Goal: Information Seeking & Learning: Learn about a topic

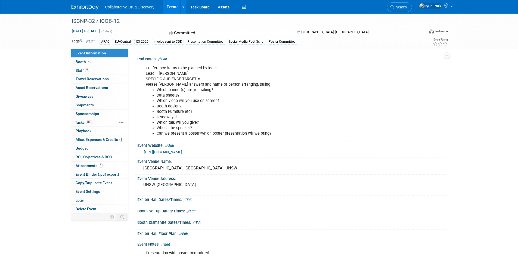
click at [182, 151] on link "https://raci.org.au/events/event-description?CalendarEventKey=182f4026-0ebb-4e9…" at bounding box center [163, 152] width 38 height 4
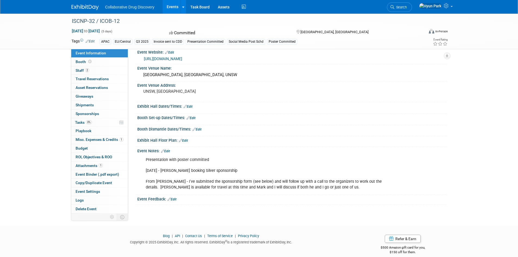
scroll to position [100, 0]
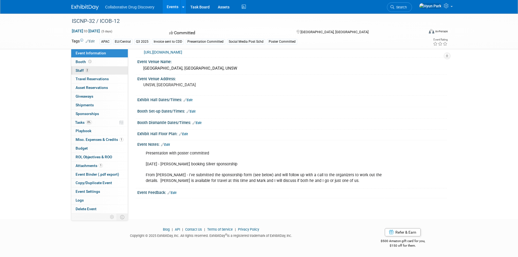
click at [75, 69] on link "2 Staff 2" at bounding box center [99, 70] width 57 height 8
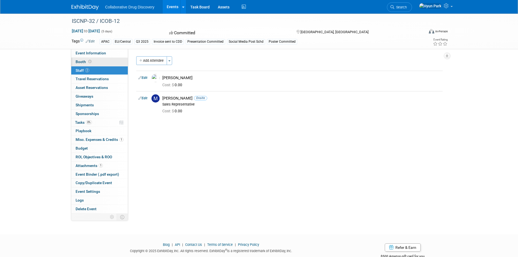
click at [79, 60] on span "Booth" at bounding box center [84, 61] width 17 height 4
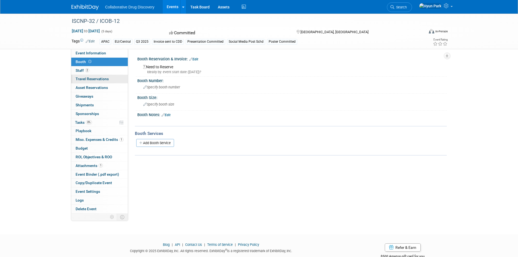
click at [87, 79] on span "Travel Reservations 0" at bounding box center [92, 79] width 33 height 4
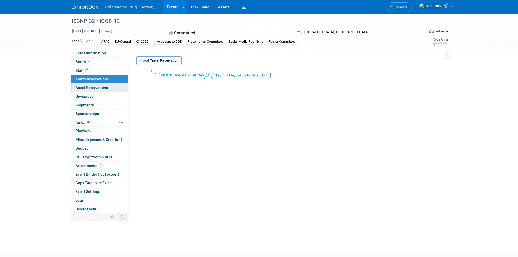
click at [88, 88] on span "Asset Reservations 0" at bounding box center [92, 87] width 32 height 4
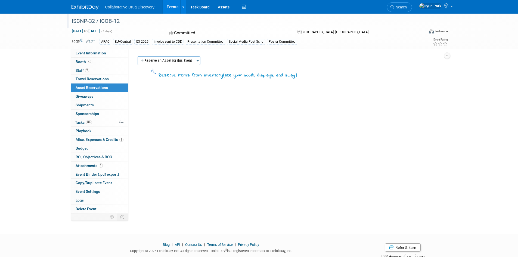
drag, startPoint x: 72, startPoint y: 21, endPoint x: 119, endPoint y: 21, distance: 46.7
click at [119, 21] on div "ISCNP-32 / ICOB-12" at bounding box center [243, 21] width 346 height 10
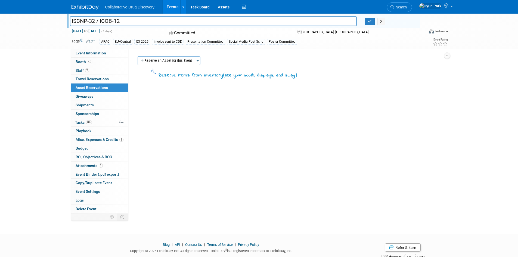
drag, startPoint x: 117, startPoint y: 21, endPoint x: 116, endPoint y: 18, distance: 3.3
click at [112, 18] on input "ISCNP-32 / ICOB-12" at bounding box center [213, 21] width 287 height 10
drag, startPoint x: 125, startPoint y: 19, endPoint x: 58, endPoint y: 18, distance: 67.1
click at [58, 18] on div "ISCNP-32 / ICOB-12 ISCNP-32 / ICOB-12 X Aug 24, 2025 to Aug 28, 2025 (5 days) A…" at bounding box center [259, 32] width 518 height 36
